Goal: Task Accomplishment & Management: Manage account settings

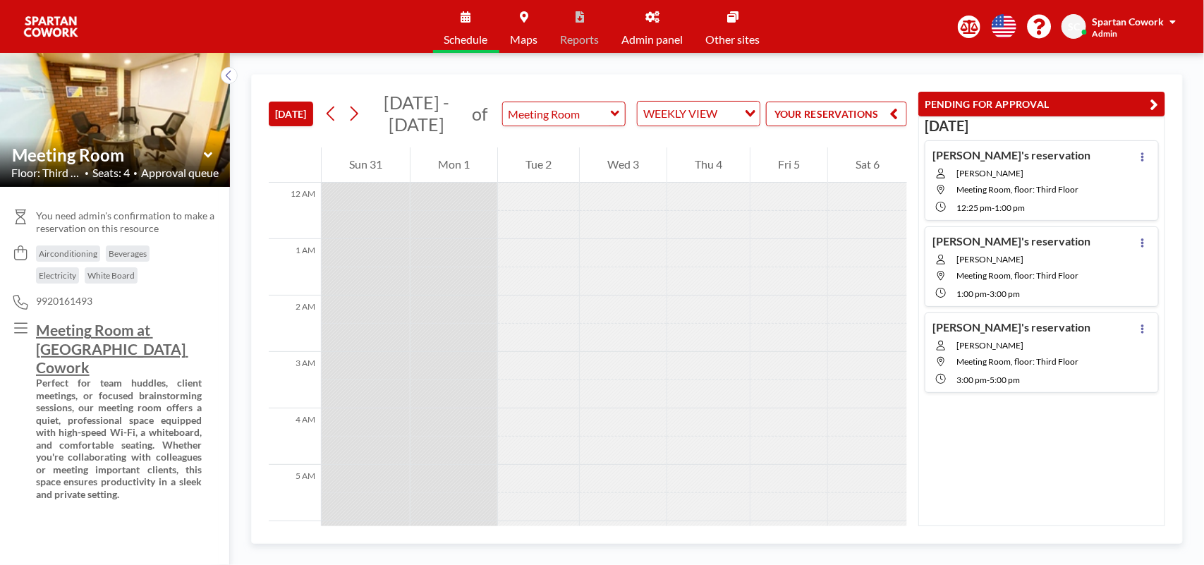
scroll to position [621, 0]
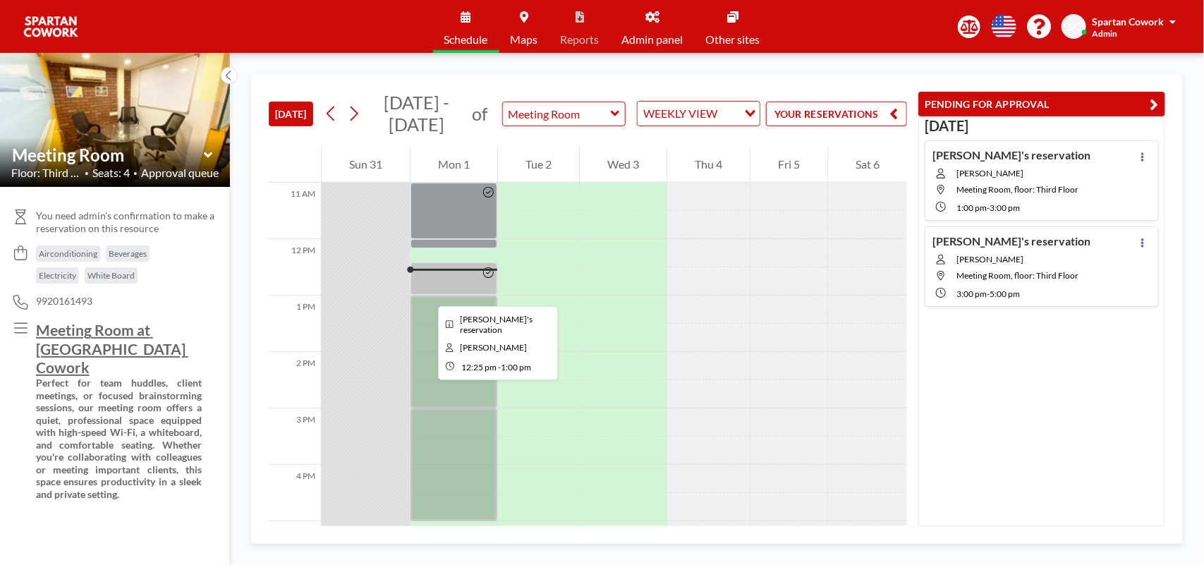
drag, startPoint x: 459, startPoint y: 275, endPoint x: 427, endPoint y: 293, distance: 36.7
click at [427, 293] on div at bounding box center [454, 278] width 87 height 33
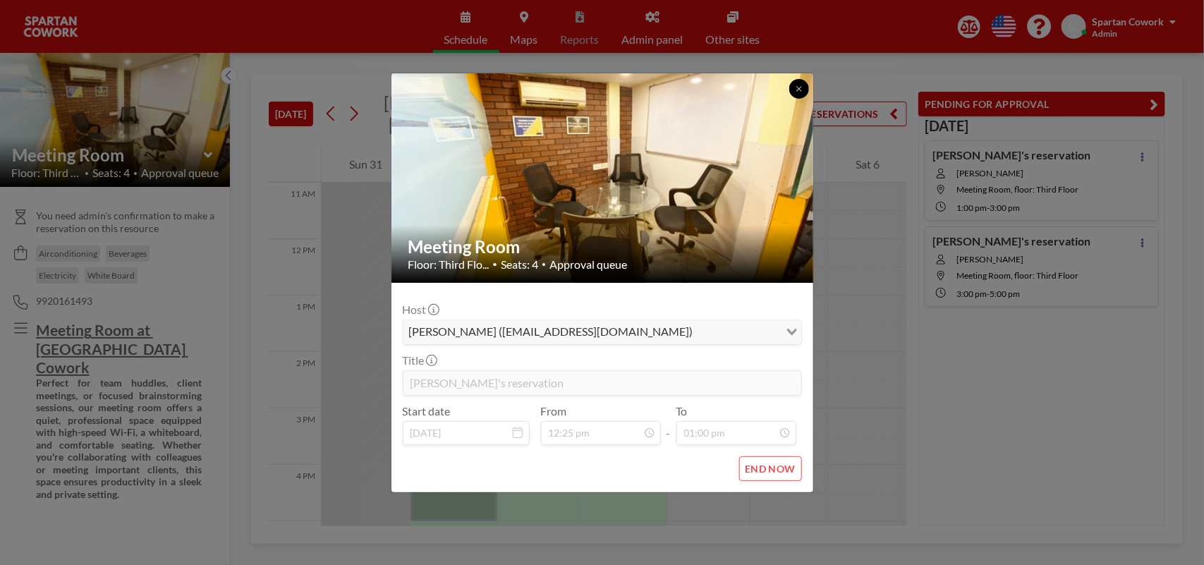
click at [799, 93] on button at bounding box center [799, 89] width 20 height 20
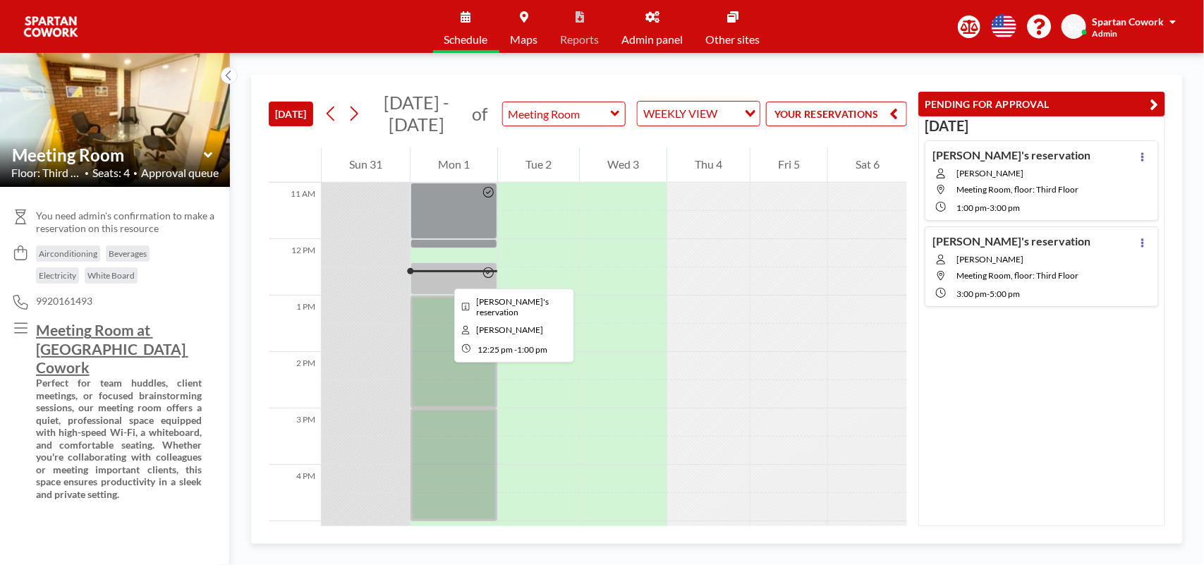
click at [443, 276] on div at bounding box center [454, 278] width 87 height 33
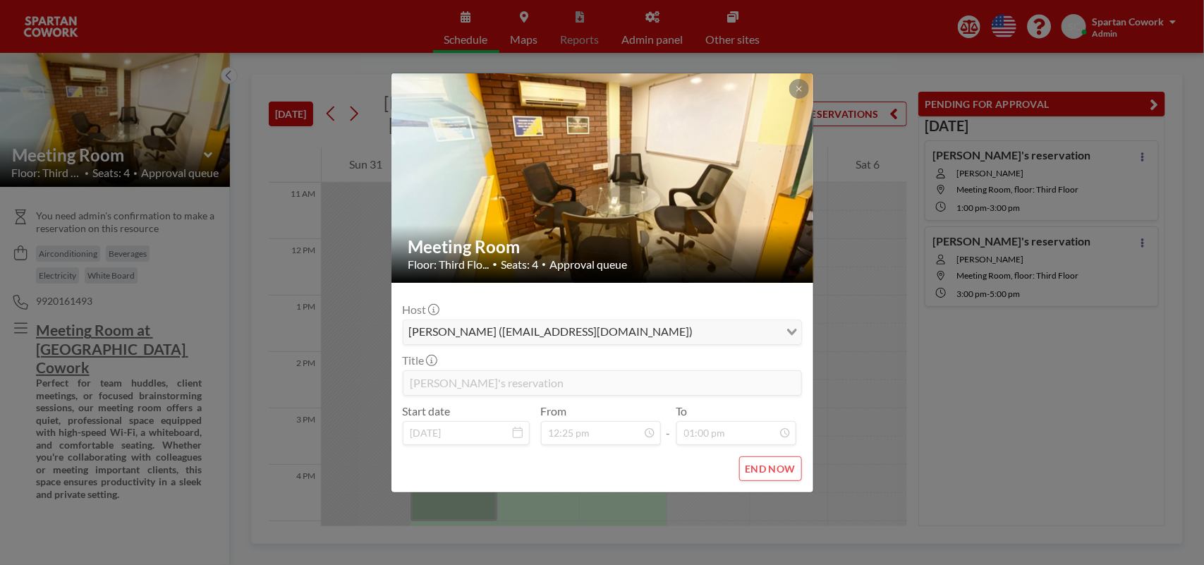
click at [748, 476] on button "END NOW" at bounding box center [770, 468] width 63 height 25
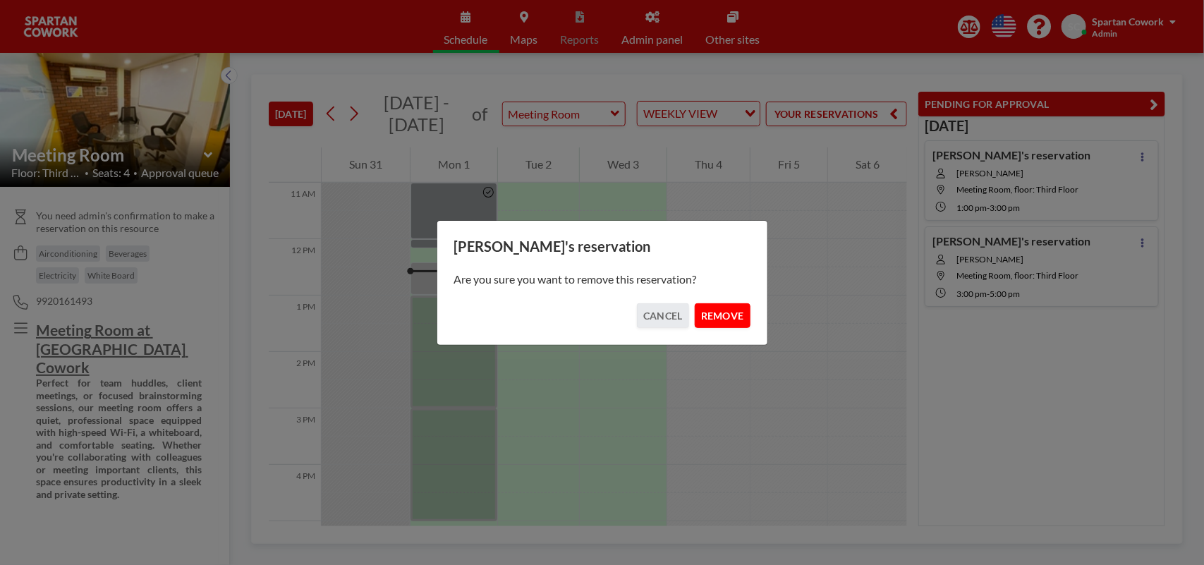
click at [716, 315] on button "REMOVE" at bounding box center [723, 315] width 56 height 25
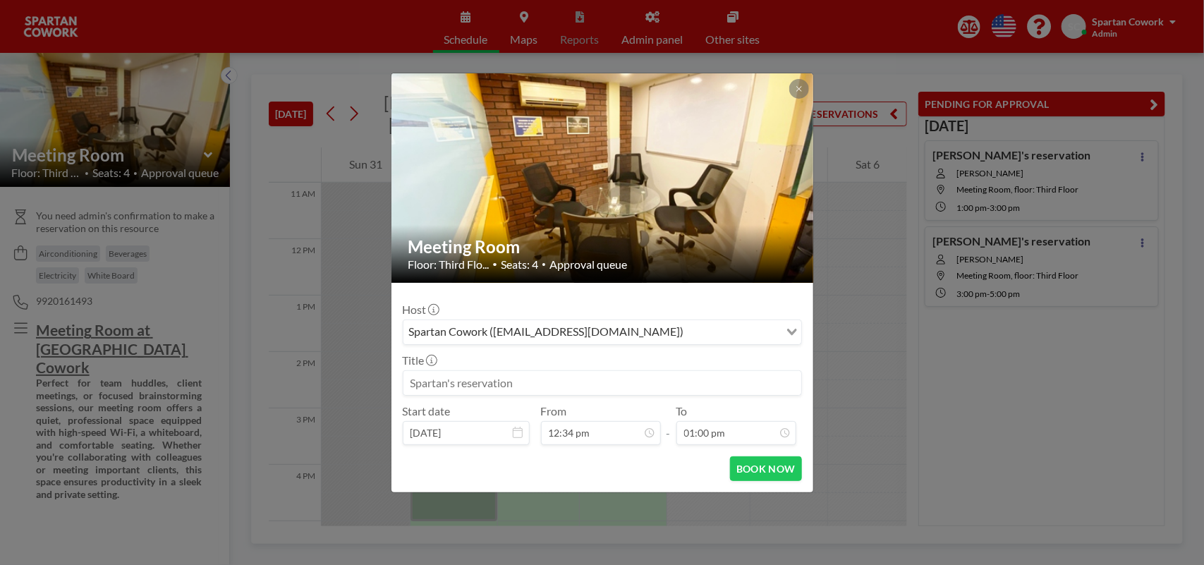
drag, startPoint x: 459, startPoint y: 287, endPoint x: 840, endPoint y: 237, distance: 384.2
click at [840, 237] on div "Meeting Room Floor: Third Flo... • Seats: 4 • Approval queue Host Spartan Cowor…" at bounding box center [602, 282] width 1204 height 565
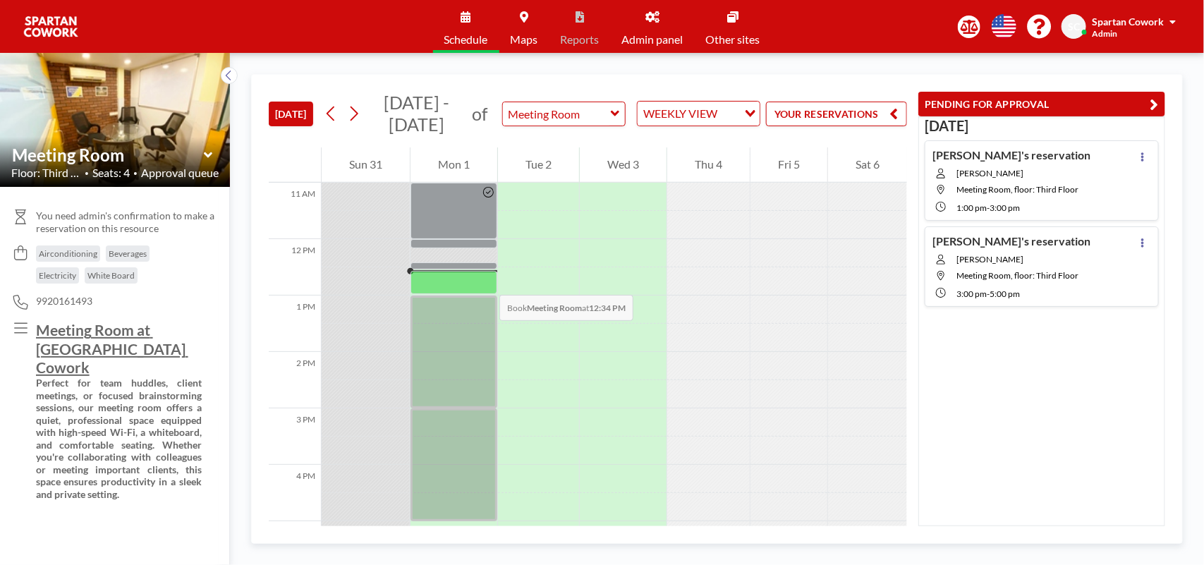
click at [482, 281] on div at bounding box center [454, 282] width 87 height 23
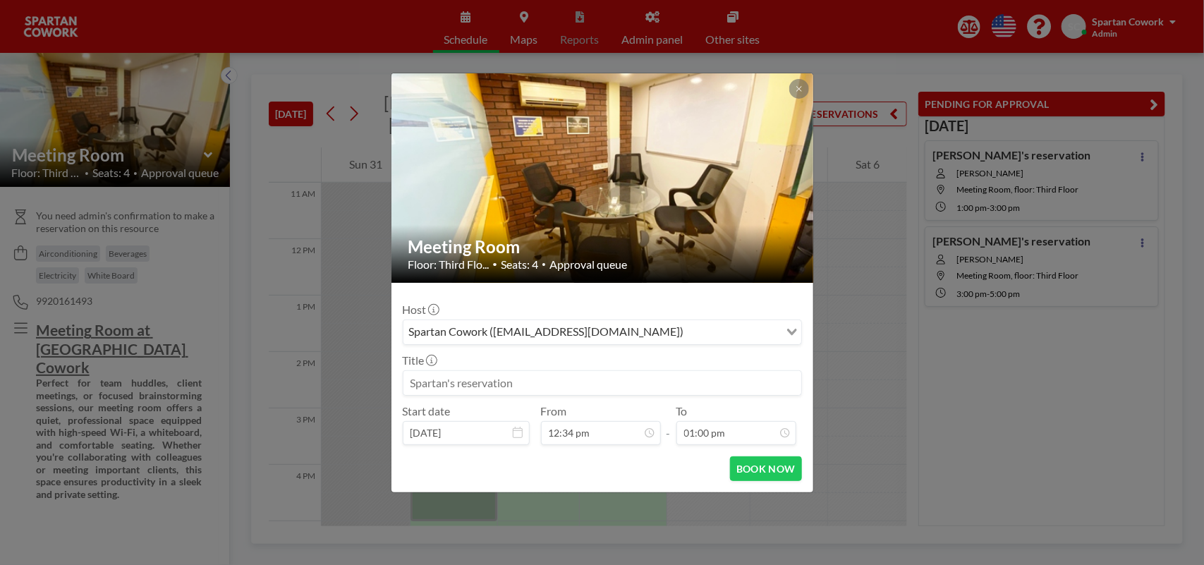
click at [538, 376] on input at bounding box center [603, 383] width 398 height 24
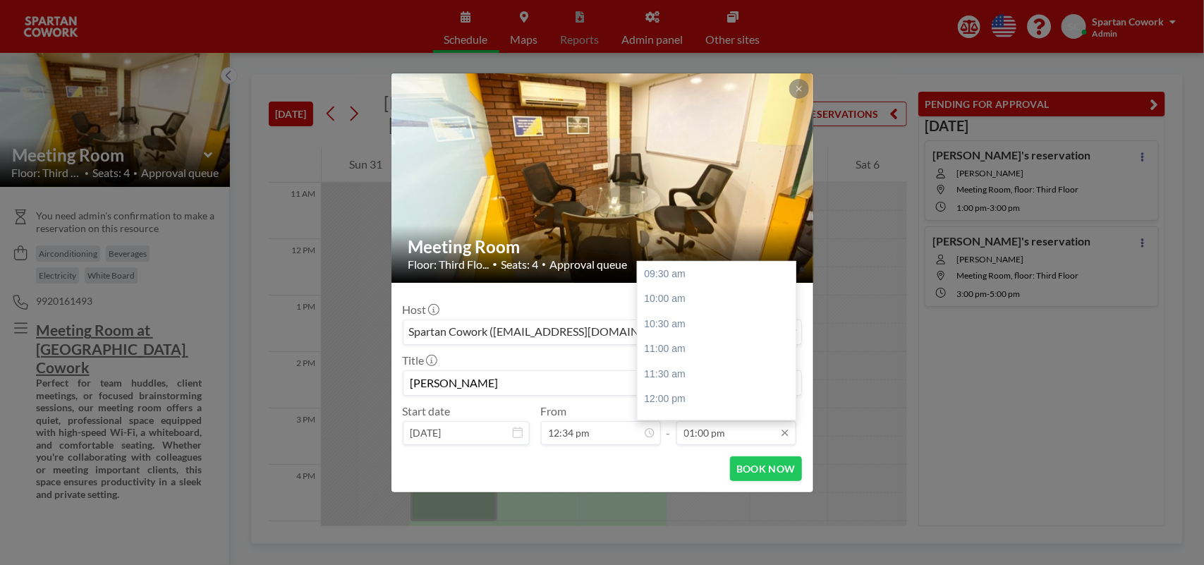
scroll to position [175, 0]
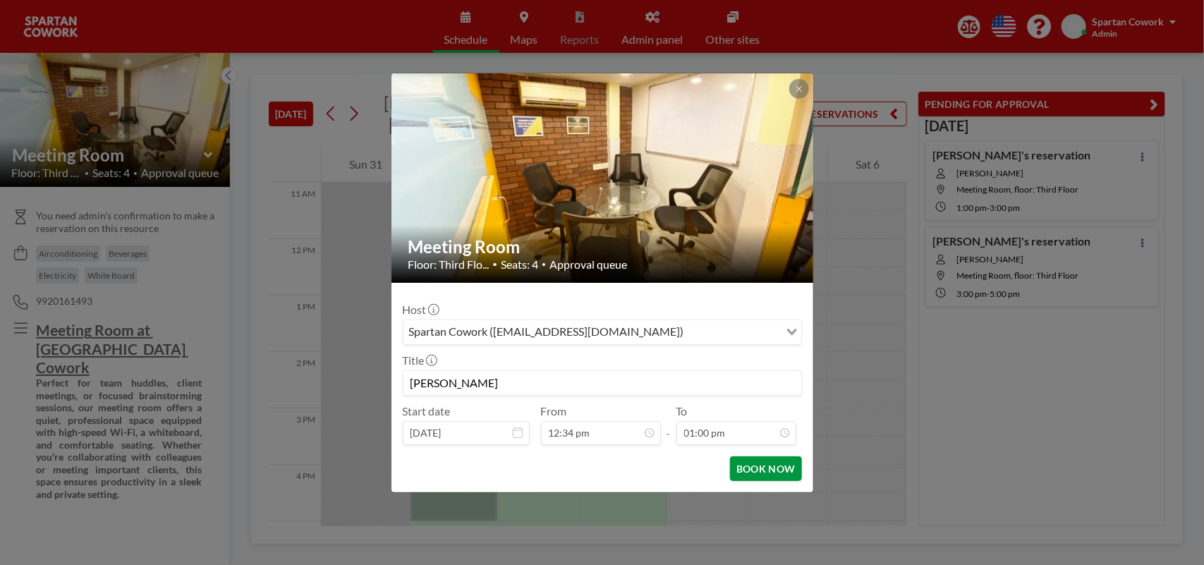
type input "[PERSON_NAME]"
click at [783, 468] on button "BOOK NOW" at bounding box center [765, 468] width 71 height 25
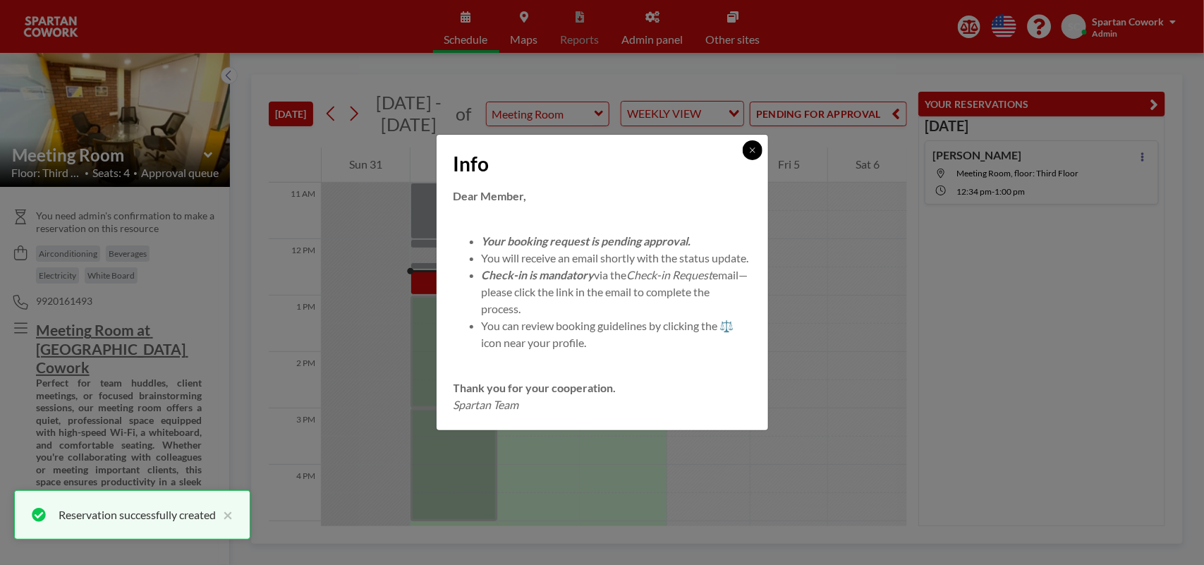
click at [756, 146] on icon at bounding box center [752, 150] width 8 height 8
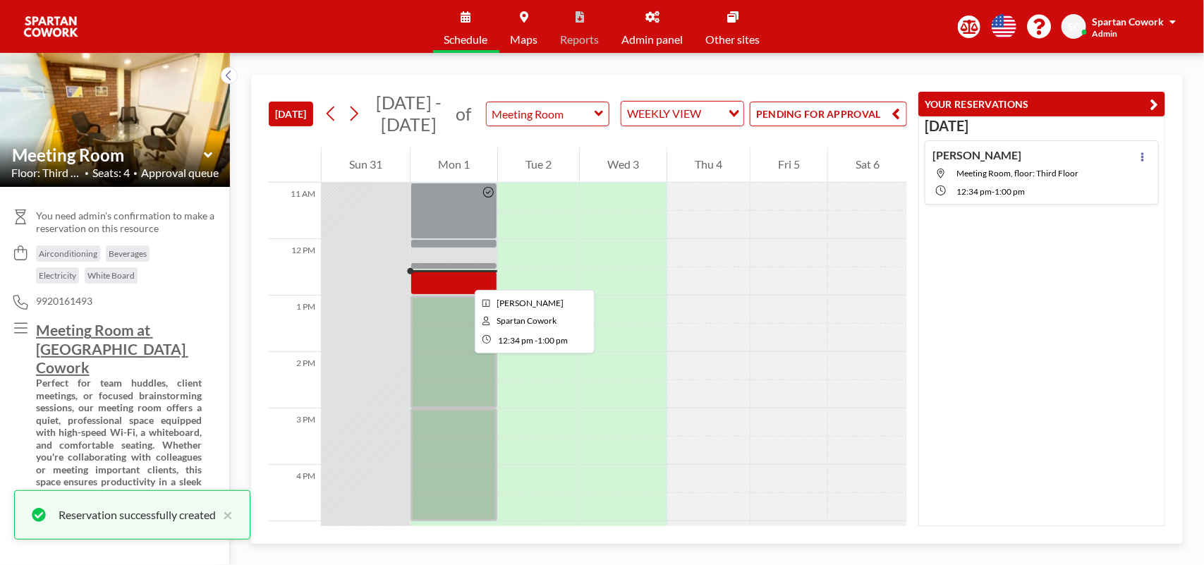
click at [463, 277] on div at bounding box center [454, 283] width 87 height 25
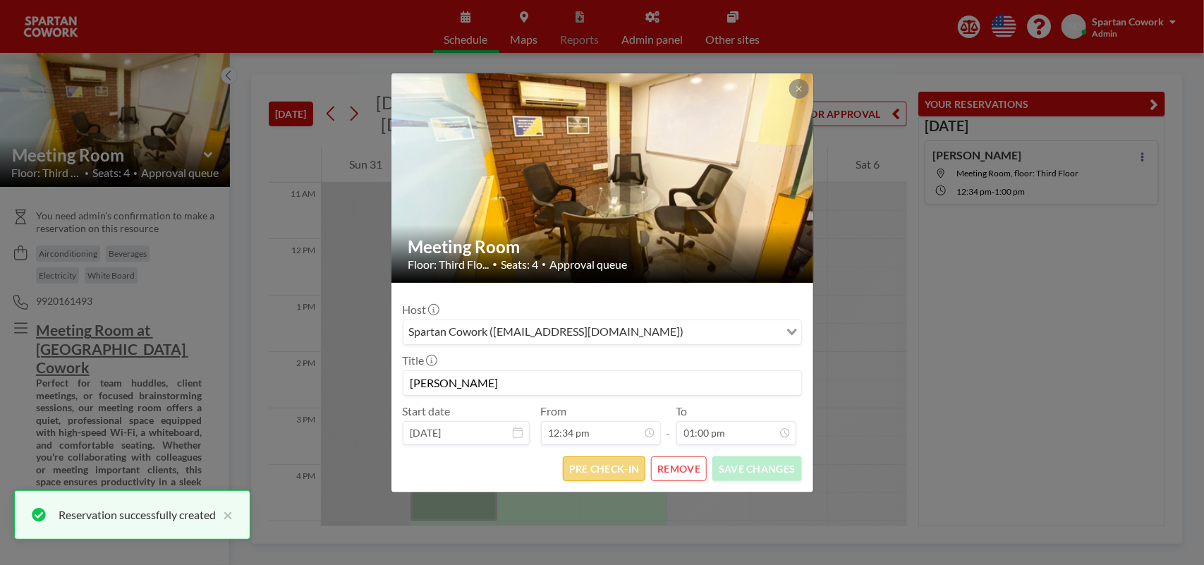
click at [617, 469] on button "PRE CHECK-IN" at bounding box center [604, 468] width 83 height 25
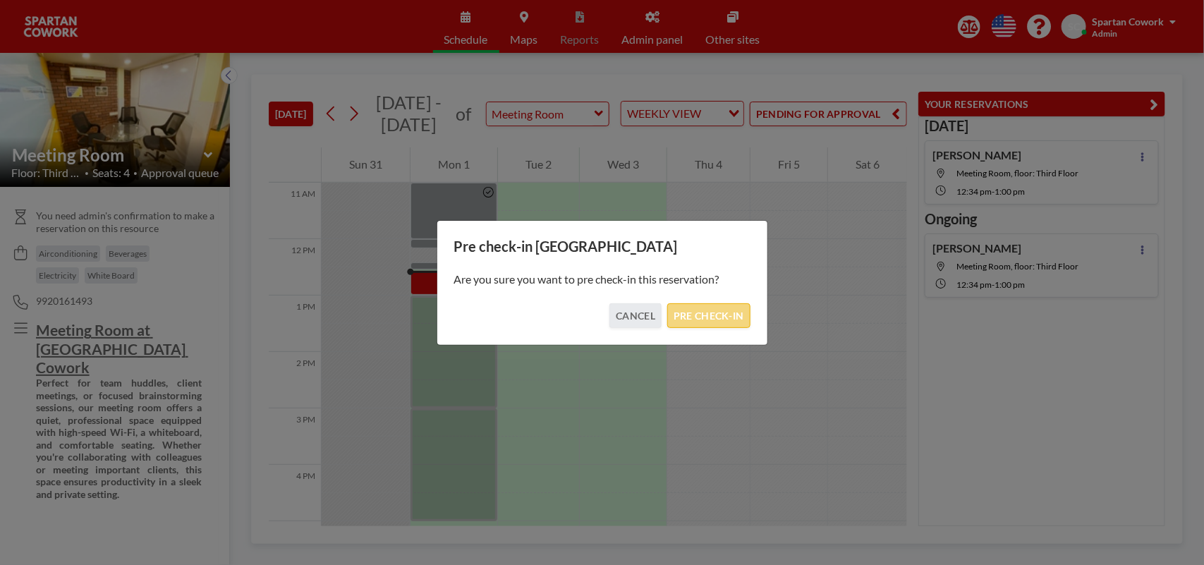
click at [698, 321] on button "PRE CHECK-IN" at bounding box center [708, 315] width 83 height 25
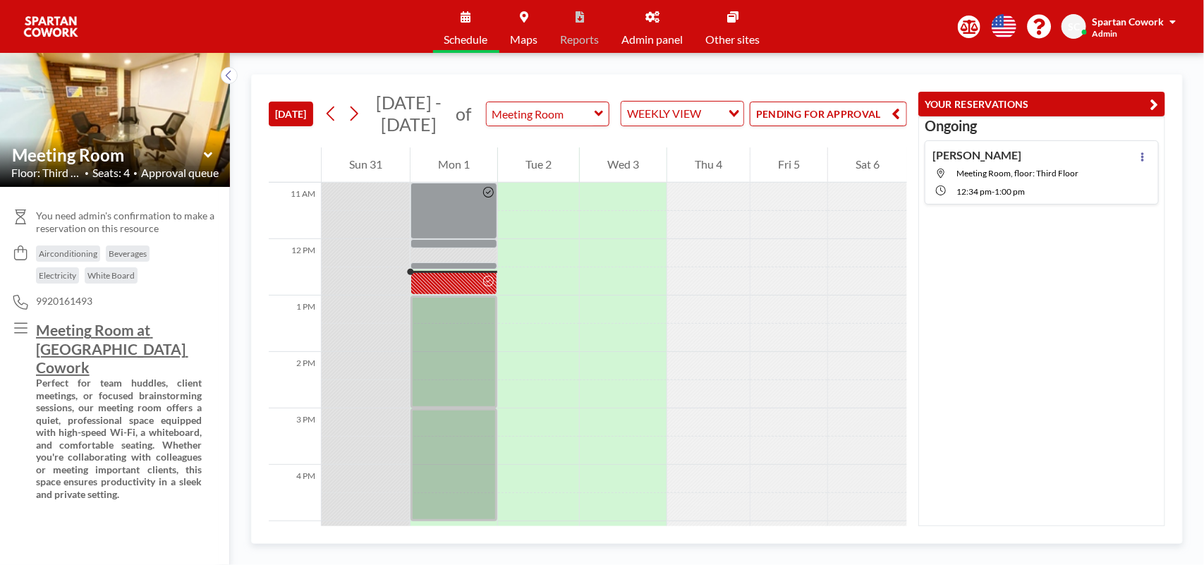
click at [827, 115] on button "PENDING FOR APPROVAL" at bounding box center [828, 114] width 157 height 25
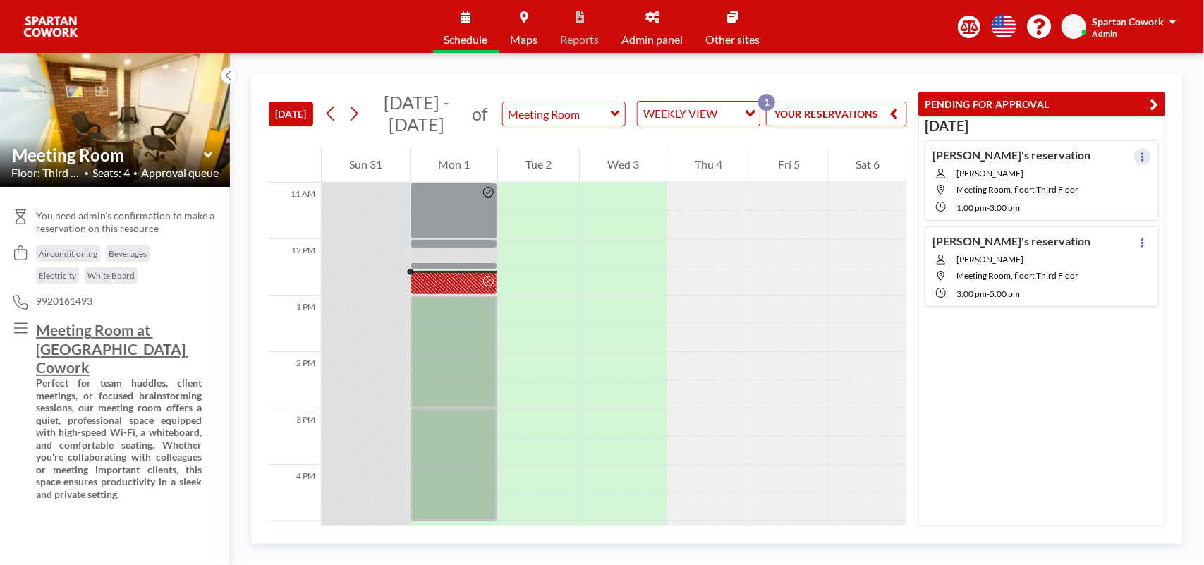
click at [1140, 155] on icon at bounding box center [1143, 156] width 6 height 9
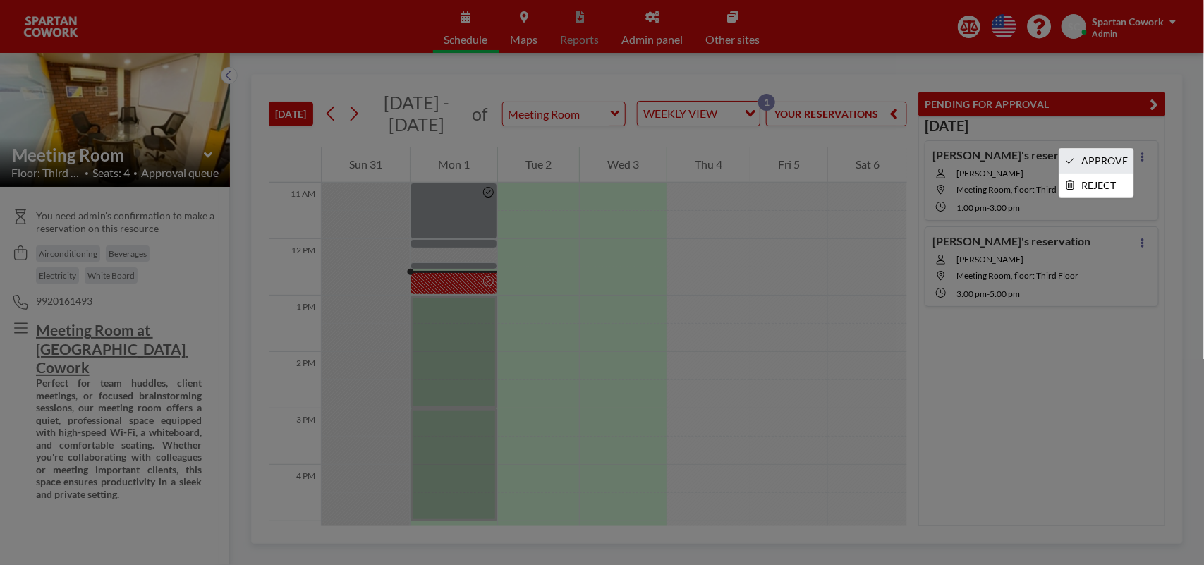
click at [1105, 156] on li "APPROVE" at bounding box center [1097, 161] width 74 height 24
